Goal: Task Accomplishment & Management: Manage account settings

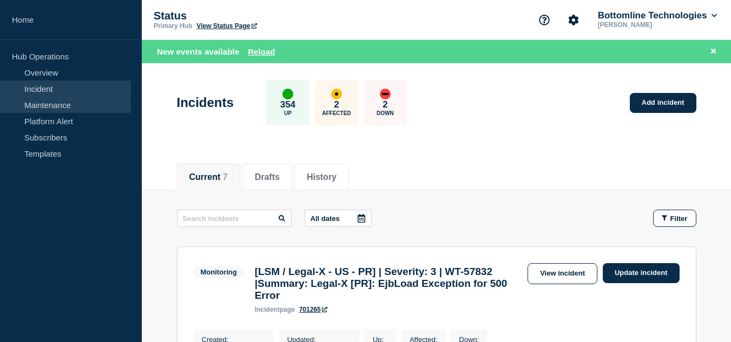
click at [77, 105] on link "Maintenance" at bounding box center [65, 105] width 131 height 16
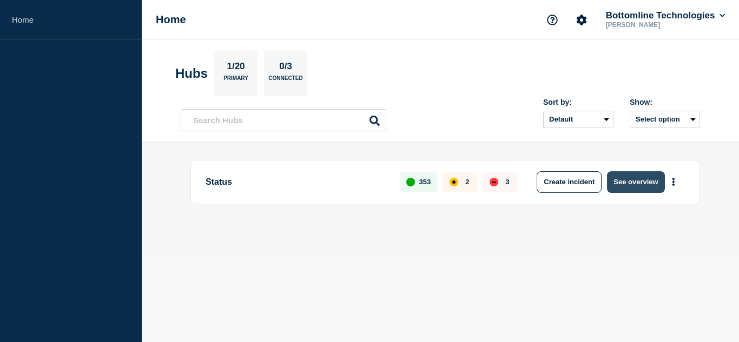
click at [627, 185] on button "See overview" at bounding box center [635, 182] width 57 height 22
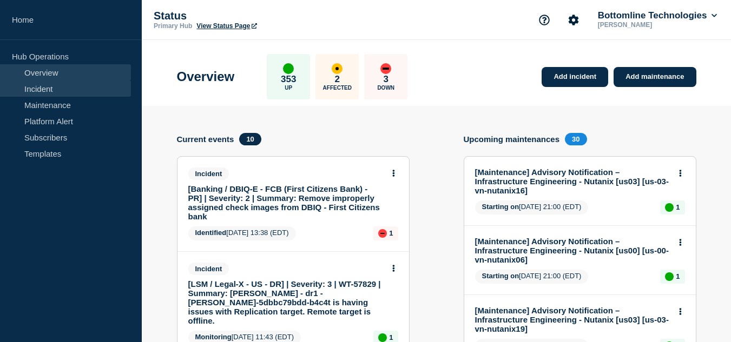
click at [62, 90] on link "Incident" at bounding box center [65, 89] width 131 height 16
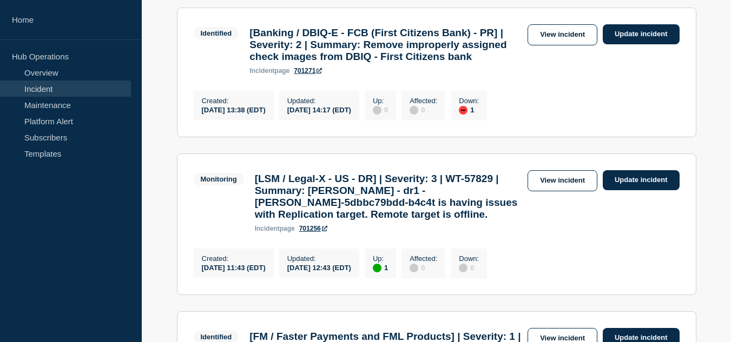
scroll to position [270, 0]
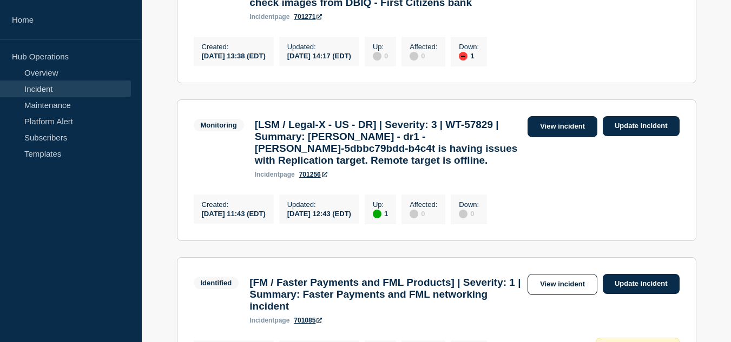
click at [546, 137] on link "View incident" at bounding box center [562, 126] width 70 height 21
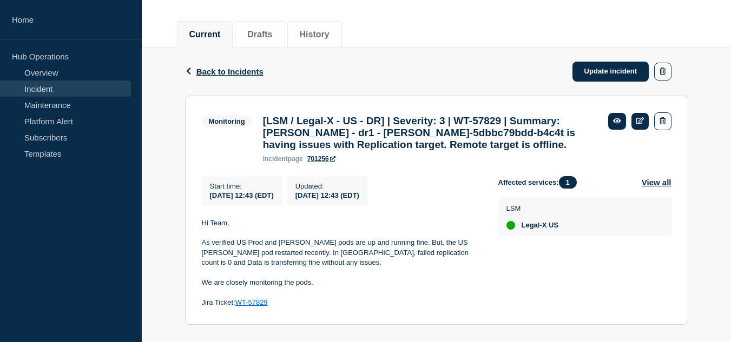
scroll to position [12, 0]
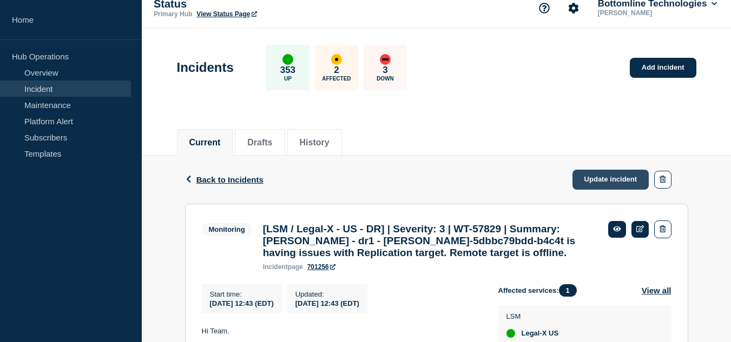
click at [584, 178] on link "Update incident" at bounding box center [610, 180] width 77 height 20
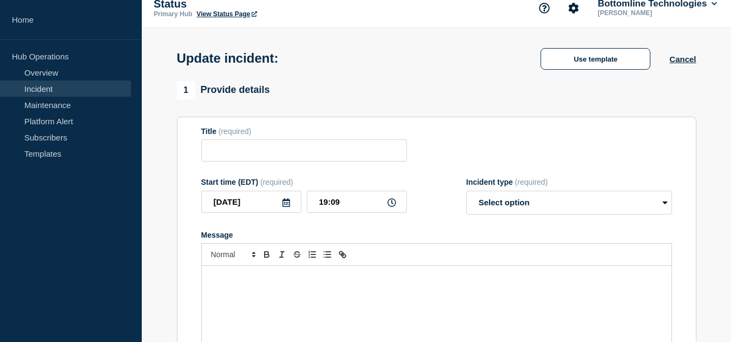
type input "[LSM / Legal-X - US - DR] | Severity: 3 | WT-57829 | Summary: [PERSON_NAME] - d…"
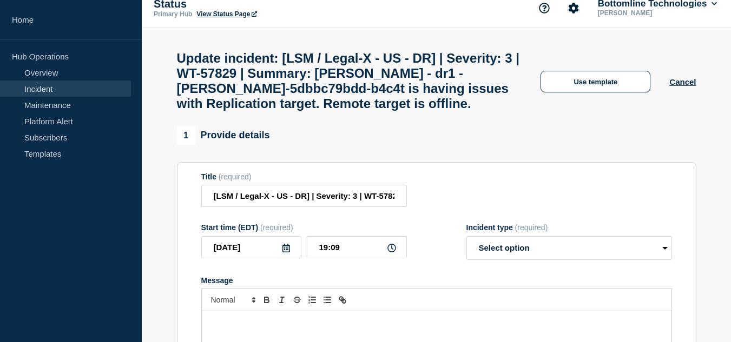
scroll to position [120, 0]
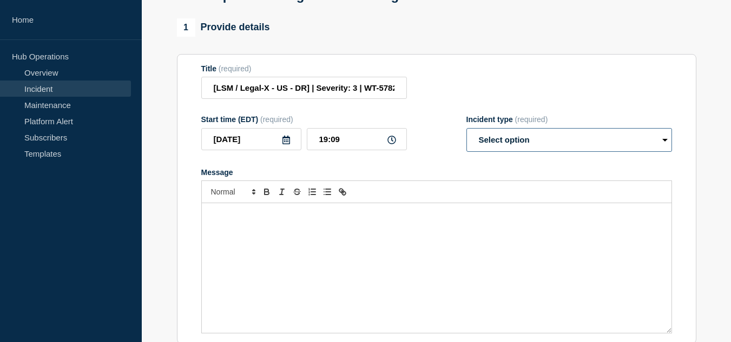
click at [513, 148] on select "Select option Investigating Identified Monitoring Resolved" at bounding box center [569, 140] width 206 height 24
select select "resolved"
click at [466, 138] on select "Select option Investigating Identified Monitoring Resolved" at bounding box center [569, 140] width 206 height 24
click at [394, 243] on div "Message" at bounding box center [437, 268] width 470 height 130
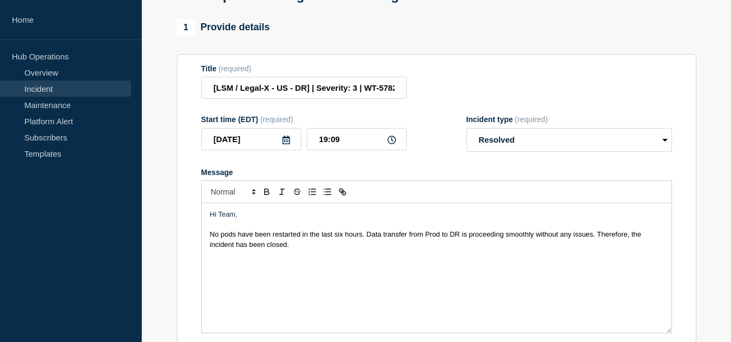
click at [342, 248] on span "No pods have been restarted in the last six hours. Data transfer from Prod to D…" at bounding box center [426, 239] width 433 height 18
click at [413, 275] on div "Hi Team, No pods have been restarted in the last seven hours. Data transfer fro…" at bounding box center [437, 268] width 470 height 130
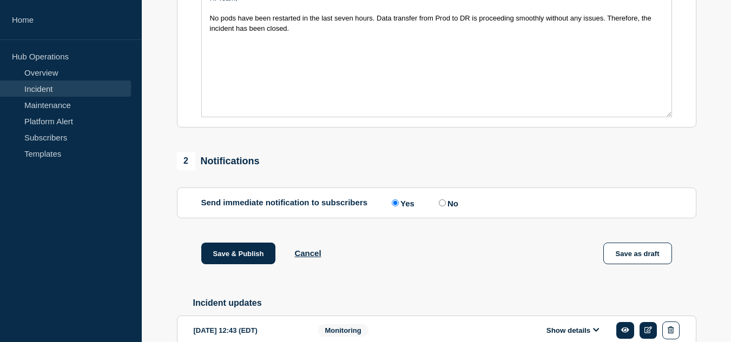
scroll to position [439, 0]
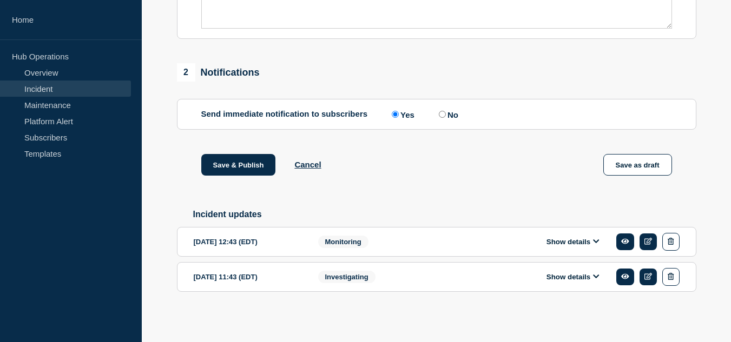
click at [558, 244] on button "Show details" at bounding box center [572, 241] width 59 height 9
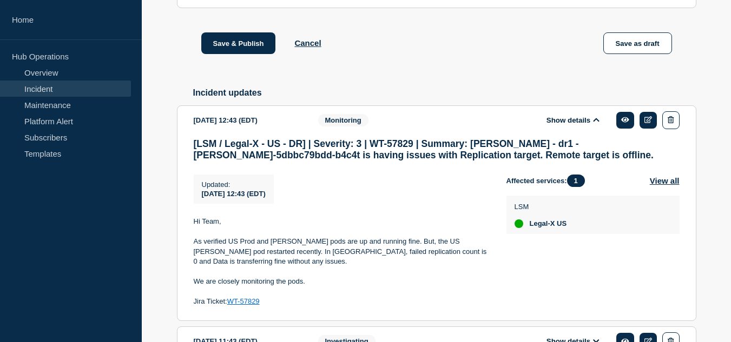
scroll to position [626, 0]
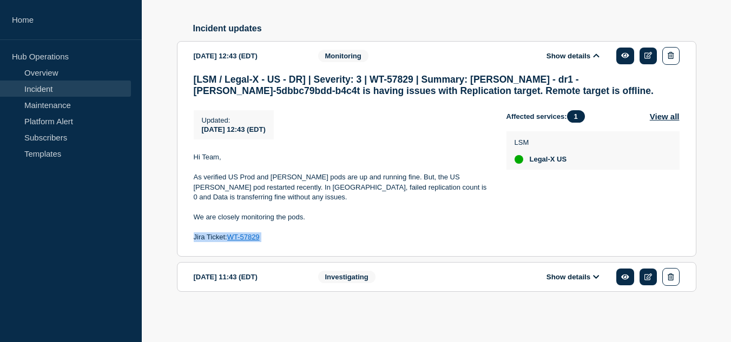
drag, startPoint x: 270, startPoint y: 239, endPoint x: 193, endPoint y: 236, distance: 77.4
click at [194, 236] on p "Jira Ticket: WT-57829" at bounding box center [341, 238] width 295 height 10
copy p "Jira Ticket: WT-57829"
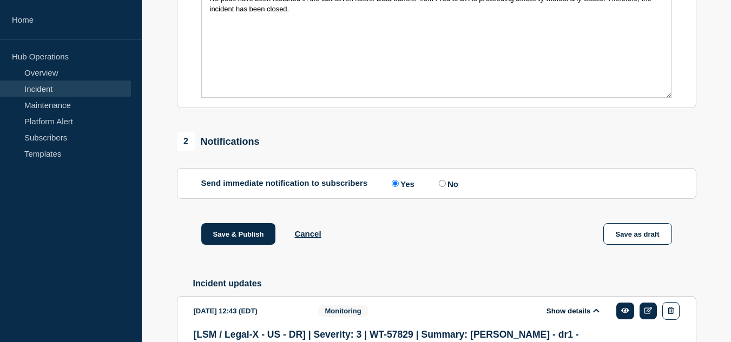
scroll to position [248, 0]
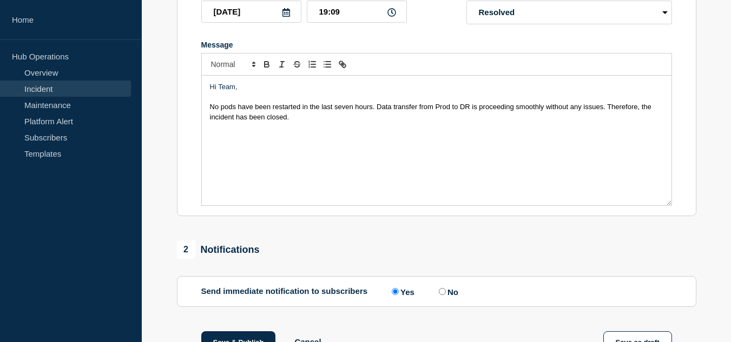
click at [254, 171] on div "Hi Team, No pods have been restarted in the last seven hours. Data transfer fro…" at bounding box center [437, 141] width 470 height 130
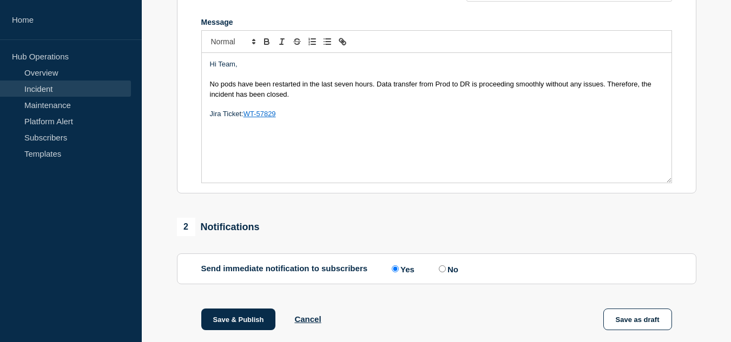
scroll to position [216, 0]
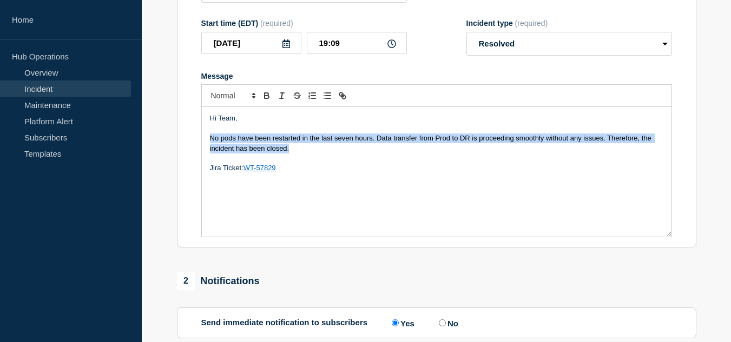
drag, startPoint x: 289, startPoint y: 158, endPoint x: 210, endPoint y: 150, distance: 78.8
click at [210, 150] on span "No pods have been restarted in the last seven hours. Data transfer from Prod to…" at bounding box center [432, 143] width 444 height 18
copy span "No pods have been restarted in the last seven hours. Data transfer from Prod to…"
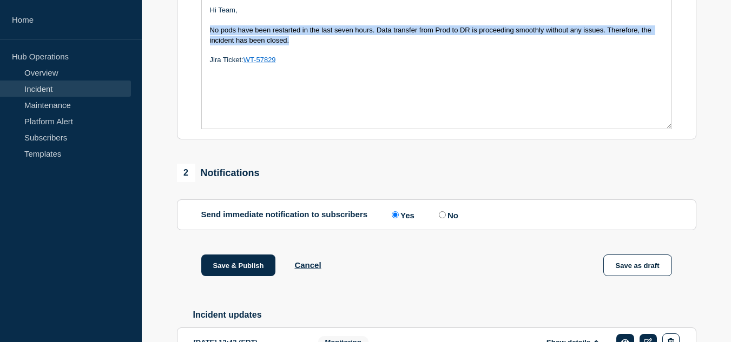
scroll to position [379, 0]
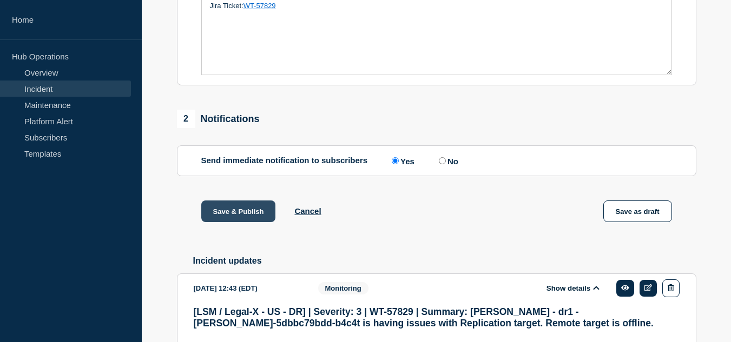
click at [245, 220] on button "Save & Publish" at bounding box center [238, 212] width 75 height 22
